Goal: Find specific page/section: Find specific page/section

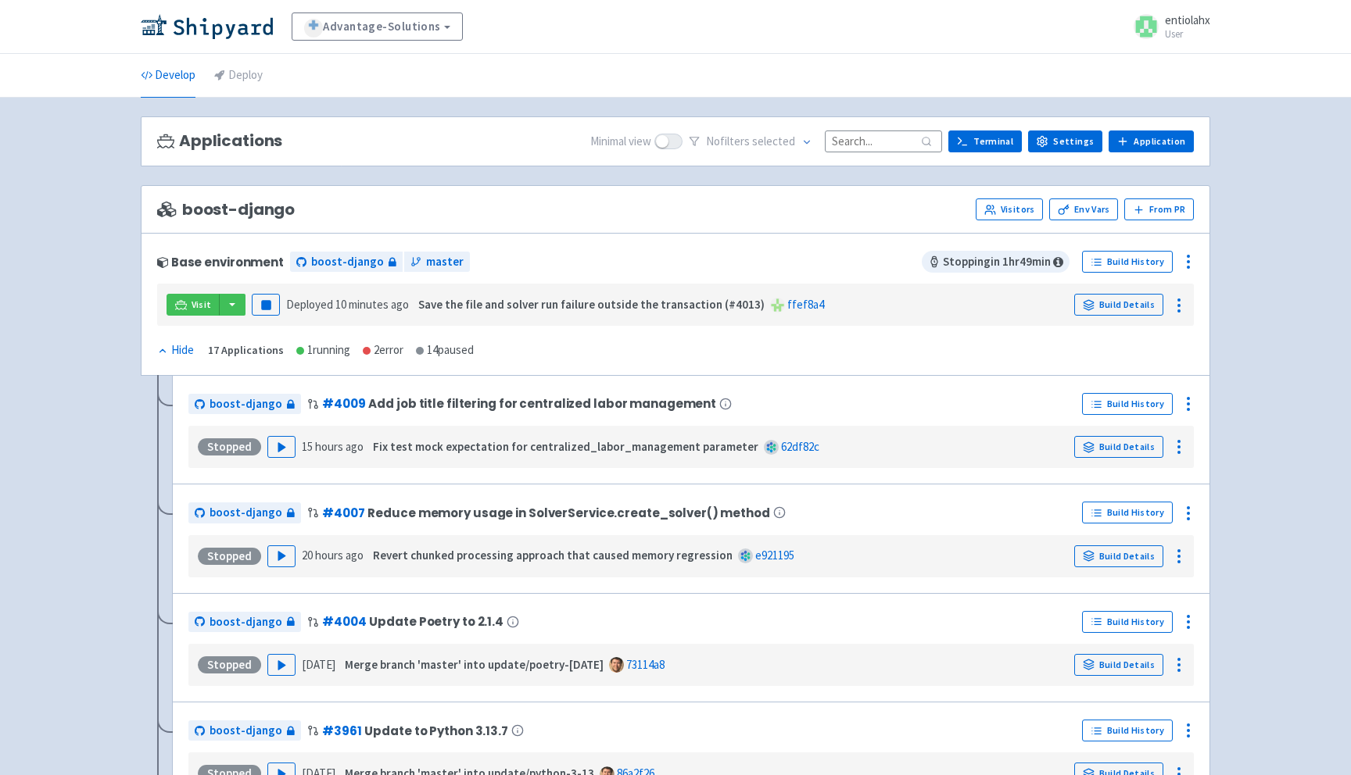
click at [888, 153] on div "Applications Minimal view No filter s selected Terminal Settings Application Te…" at bounding box center [675, 141] width 1069 height 51
click at [888, 150] on input at bounding box center [883, 141] width 117 height 21
paste input "update-hierarchy-filters"
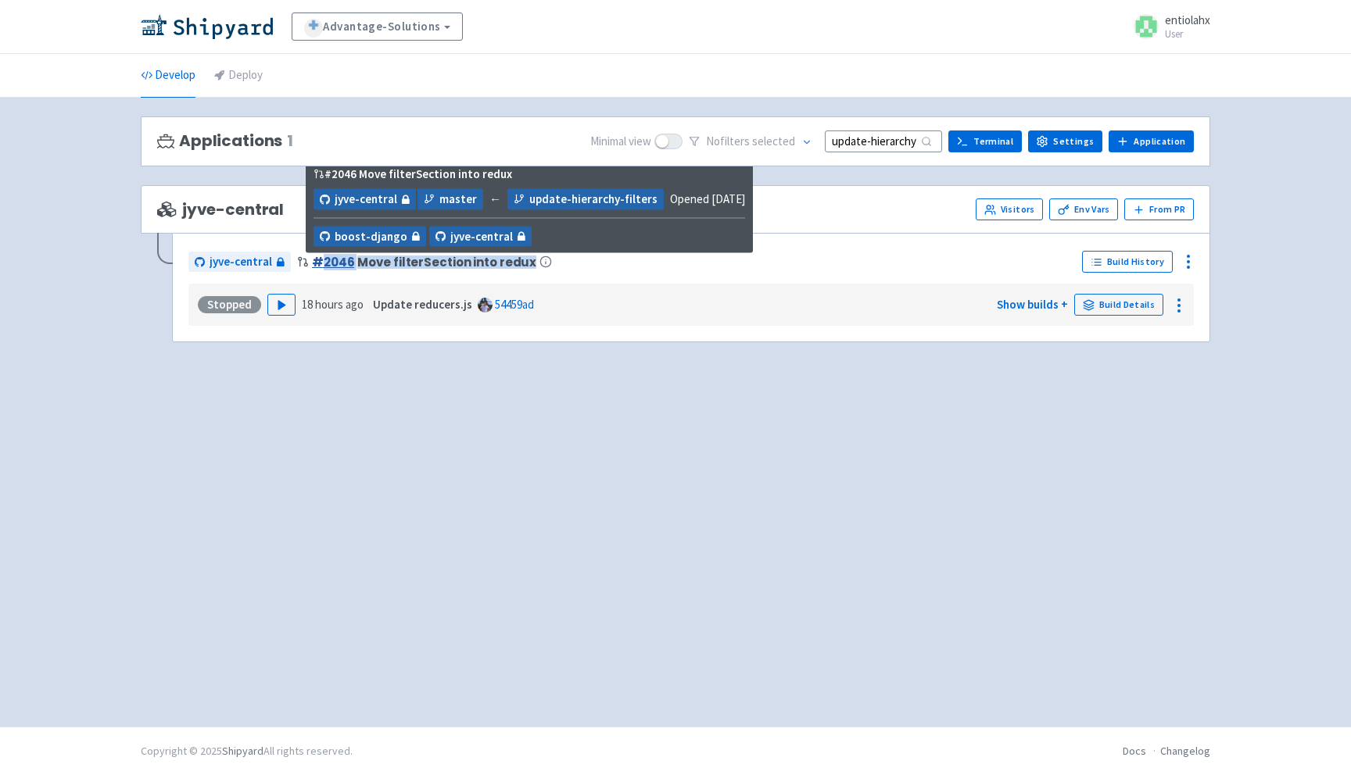
drag, startPoint x: 575, startPoint y: 258, endPoint x: 317, endPoint y: 264, distance: 258.8
click at [317, 264] on div "jyve-central # 2046 Move filterSection into redux" at bounding box center [631, 261] width 887 height 25
copy span "2046 Move filterSection into redux"
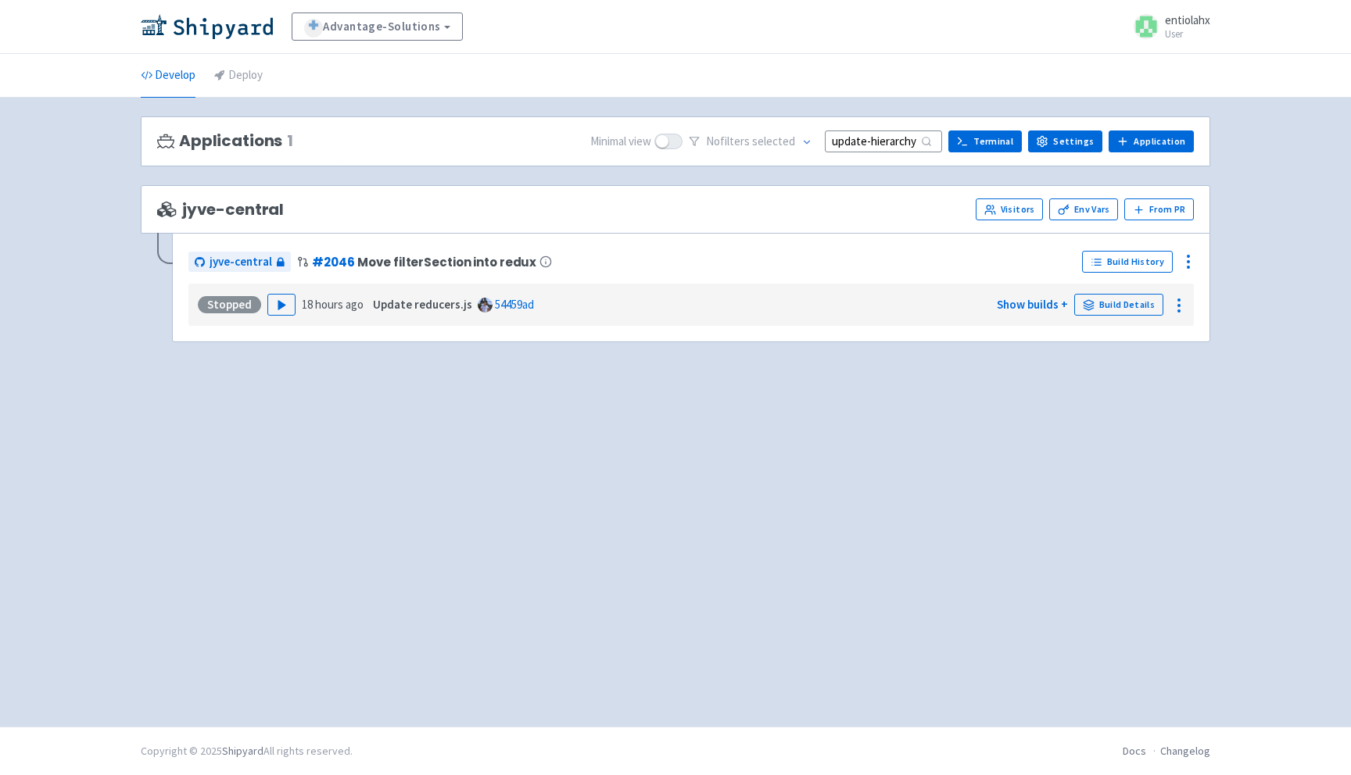
click at [491, 511] on div "Applications 1 Minimal view No filter s selected update-hierarchy-filters Termi…" at bounding box center [675, 412] width 1069 height 592
click at [281, 303] on icon "button" at bounding box center [282, 305] width 12 height 12
click at [258, 304] on button "button" at bounding box center [263, 305] width 27 height 22
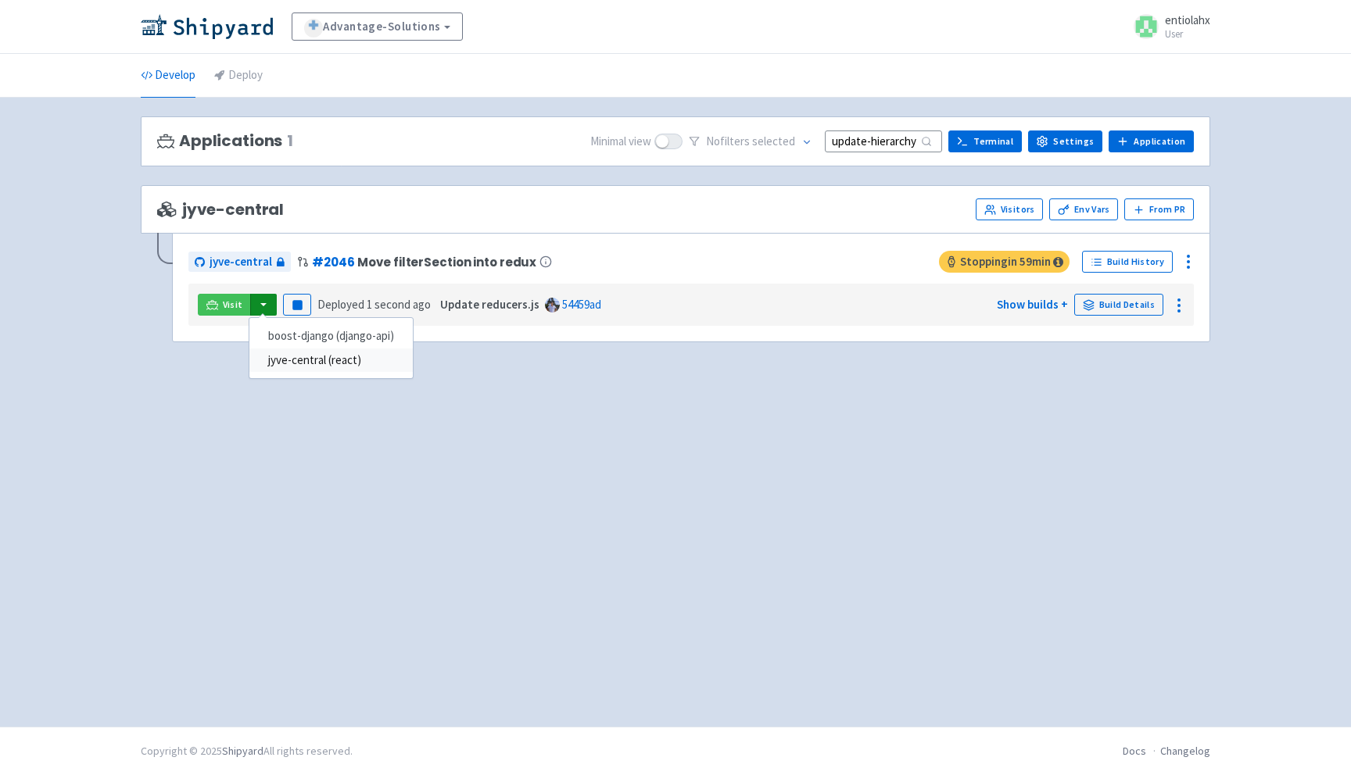
click at [288, 367] on link "jyve-central (react)" at bounding box center [330, 361] width 163 height 24
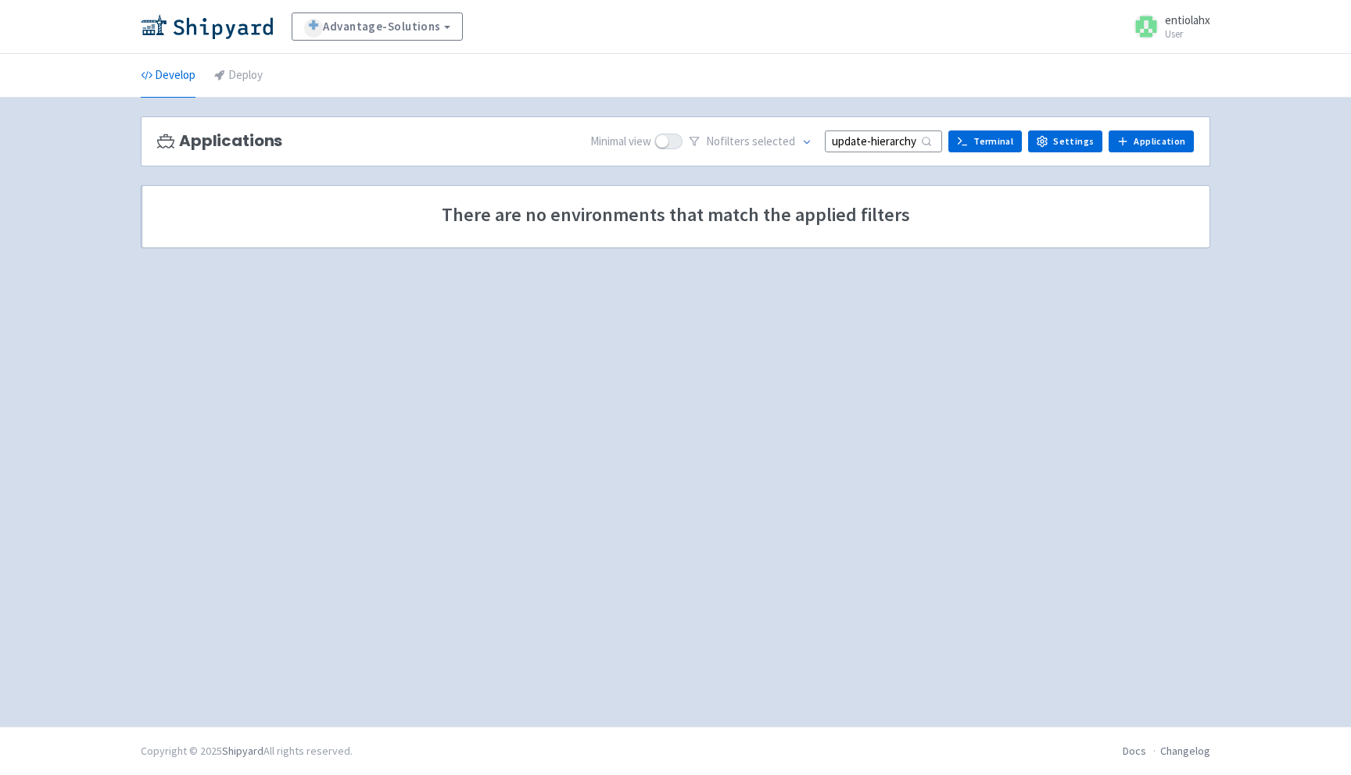
click at [879, 146] on input "update-hierarchy-filters" at bounding box center [883, 141] width 117 height 21
drag, startPoint x: 888, startPoint y: 148, endPoint x: 953, endPoint y: 148, distance: 64.9
click at [953, 148] on div "Minimal view No filter s selected update-hierarchy-filters Terminal Settings Ap…" at bounding box center [891, 142] width 603 height 24
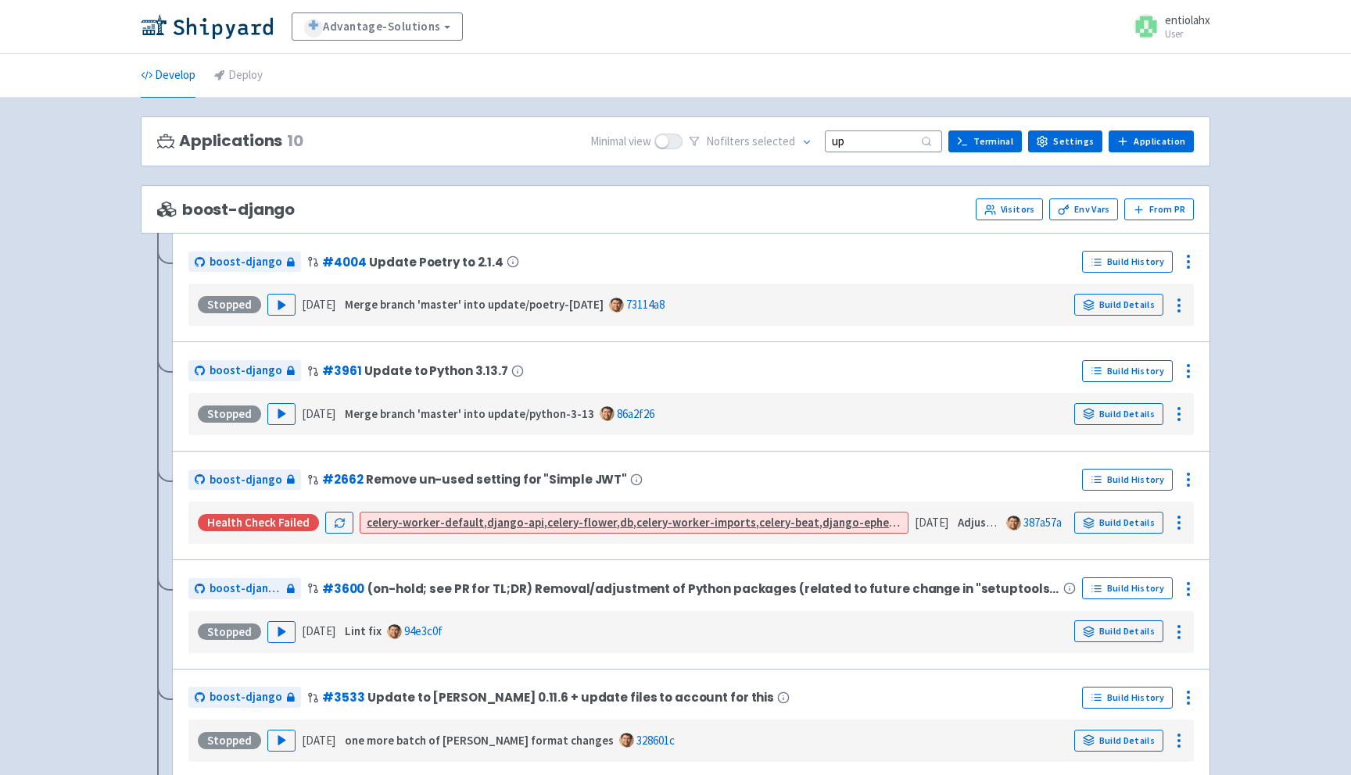
type input "u"
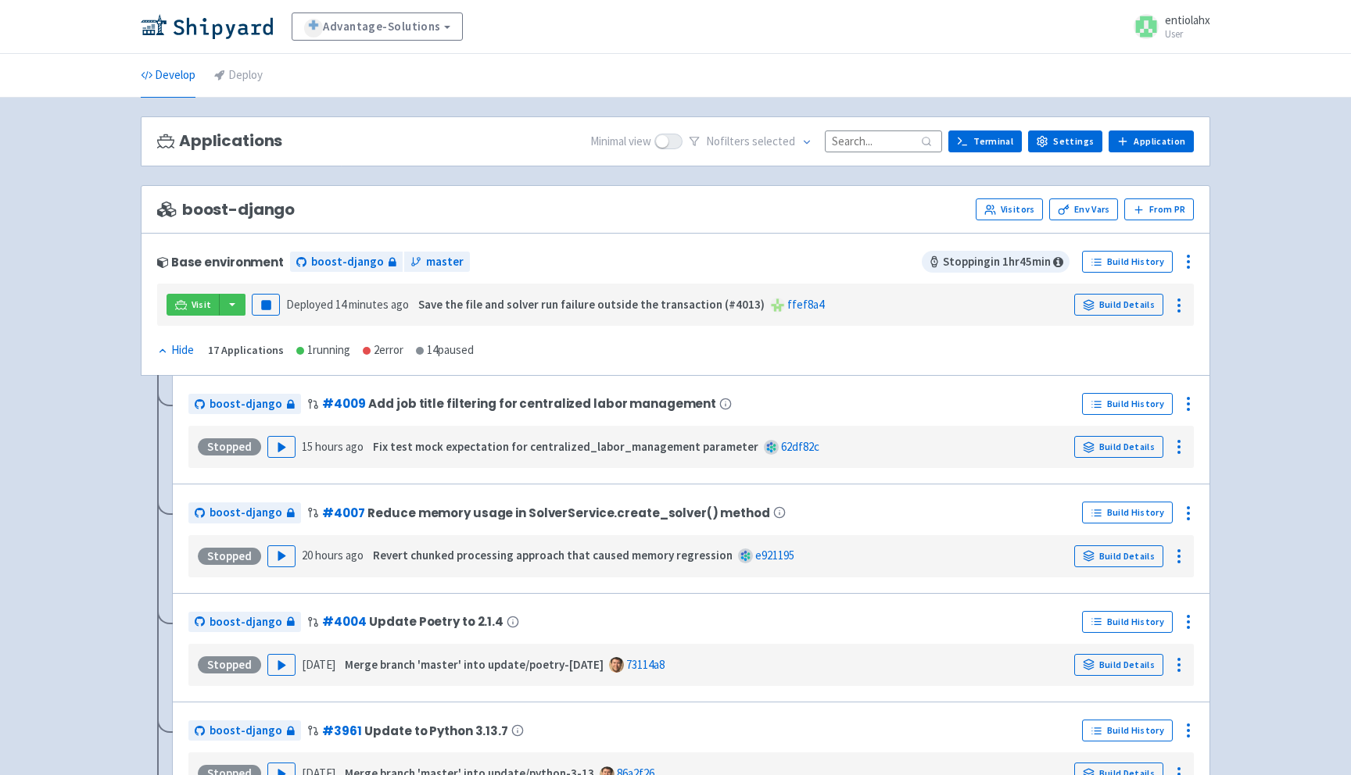
click at [860, 141] on input at bounding box center [883, 141] width 117 height 21
paste input "update-hierarchy-filters"
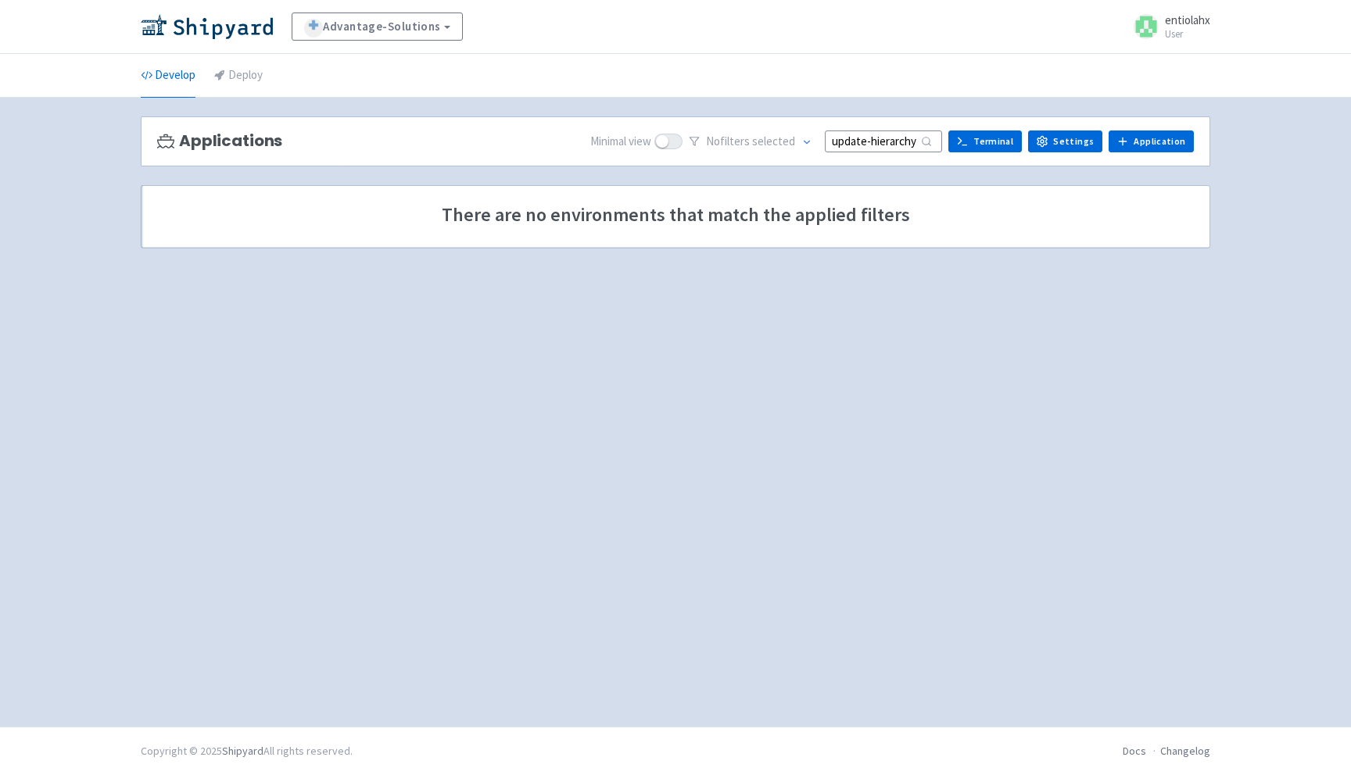
click at [904, 142] on input "update-hierarchy-filters" at bounding box center [883, 141] width 117 height 21
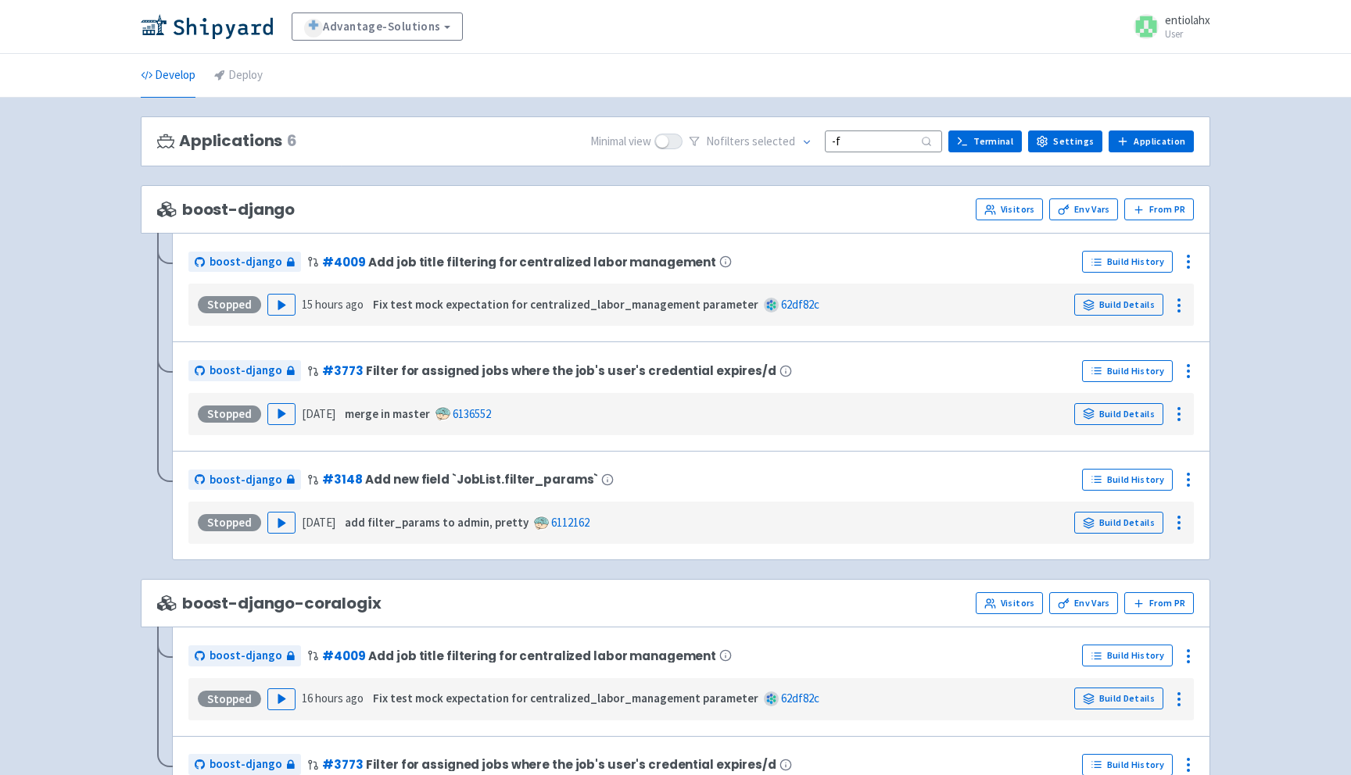
type input "-"
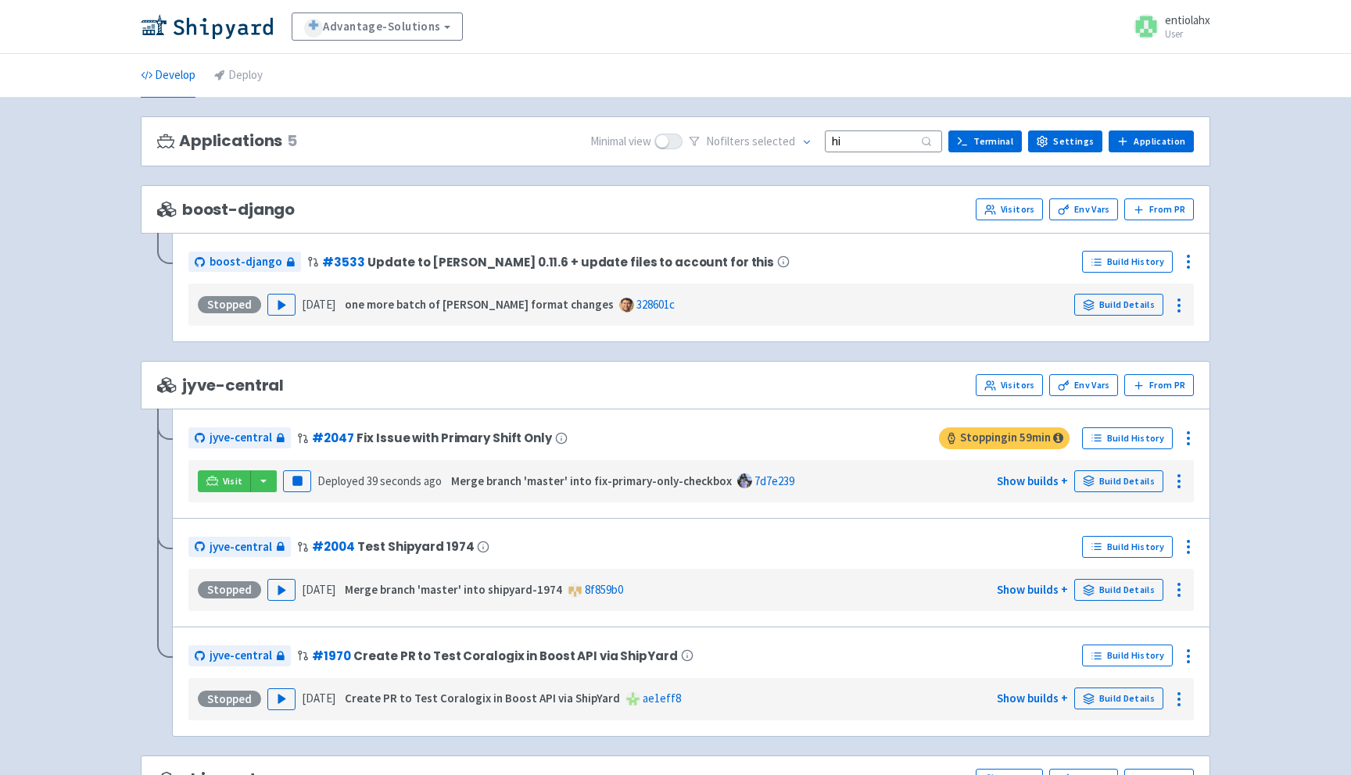
type input "h"
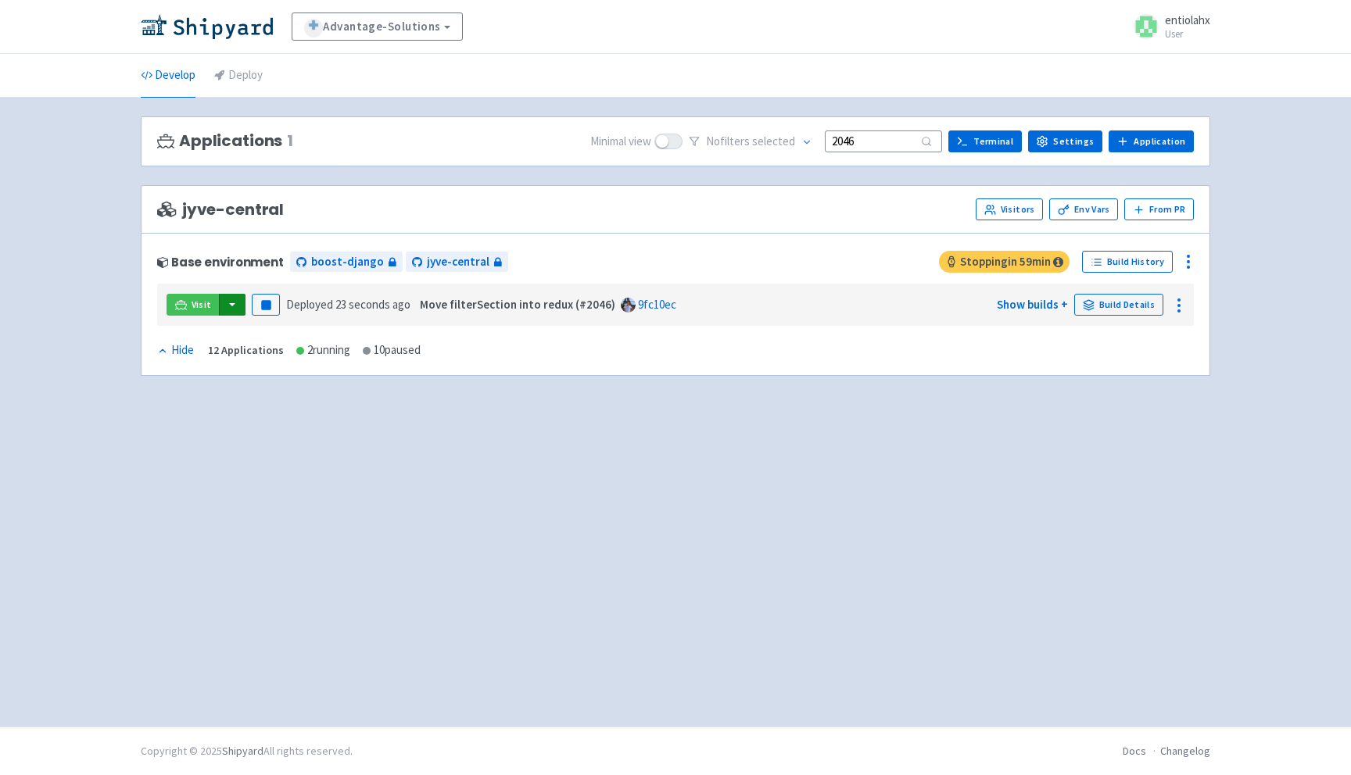
type input "2046"
click at [228, 309] on button "button" at bounding box center [232, 305] width 27 height 22
click at [287, 358] on link "jyve-central (react)" at bounding box center [299, 361] width 163 height 24
